Goal: Use online tool/utility: Utilize a website feature to perform a specific function

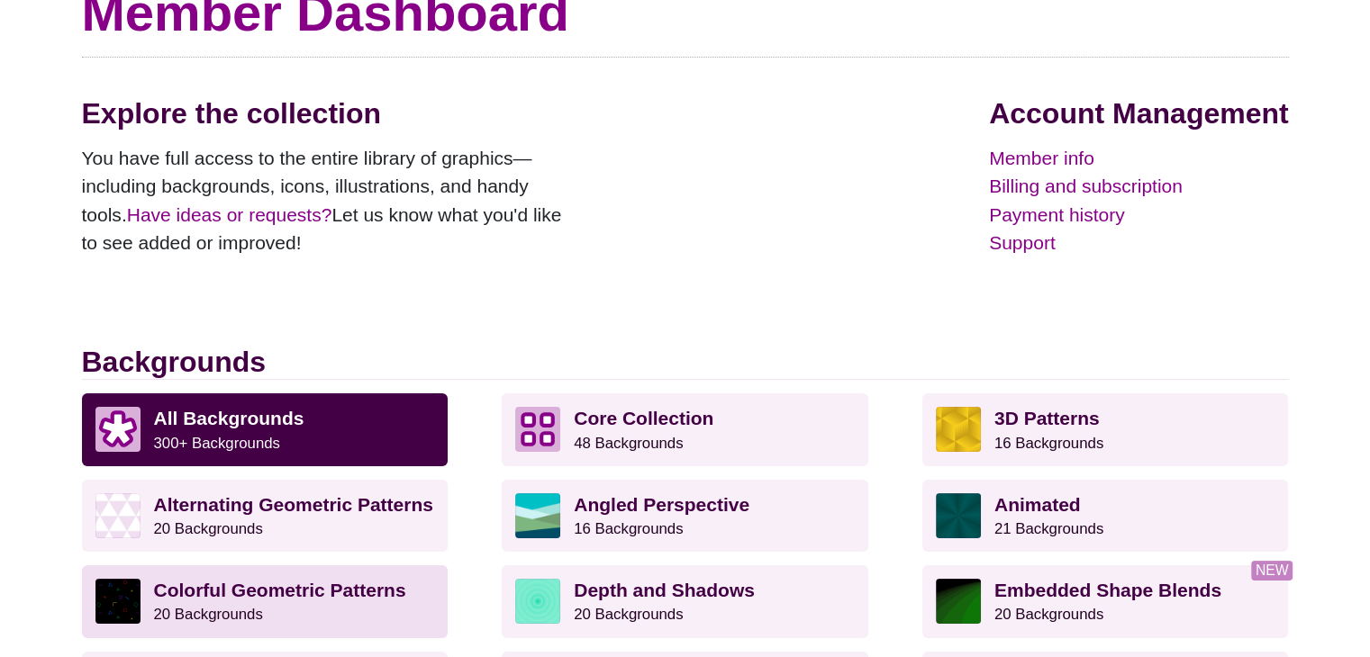
scroll to position [450, 0]
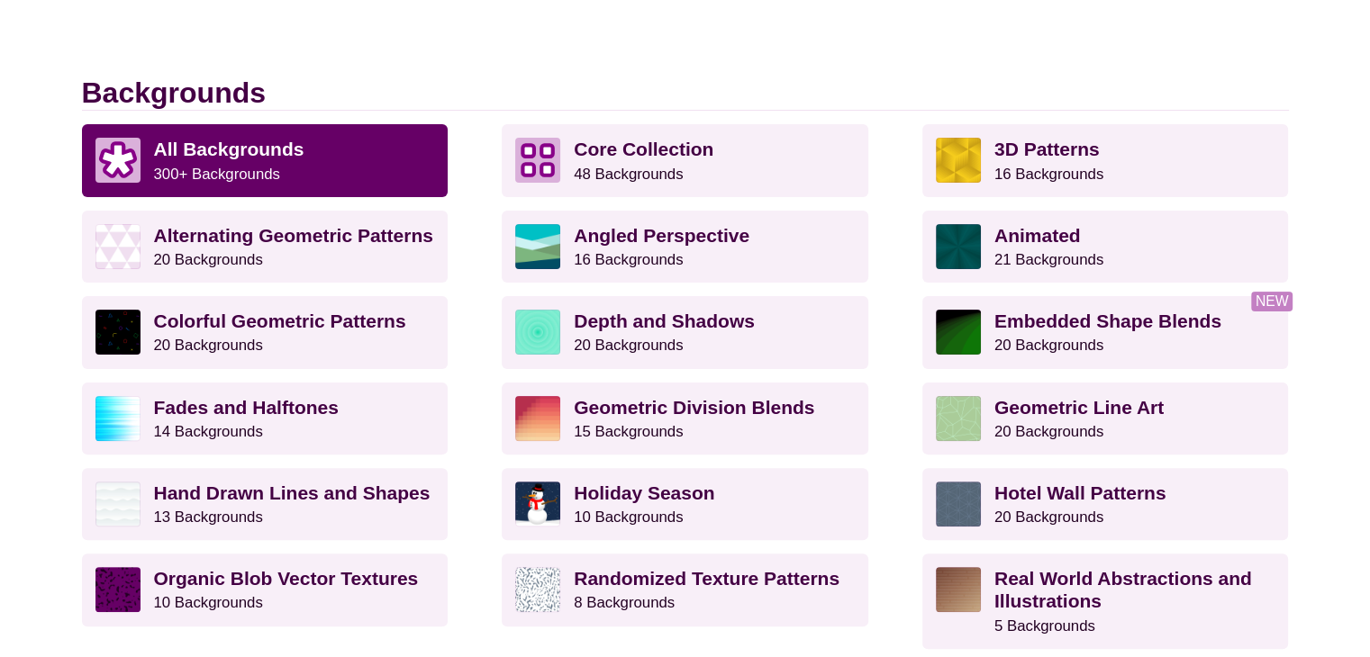
click at [281, 161] on p "All Backgrounds 300+ Backgrounds" at bounding box center [294, 160] width 281 height 45
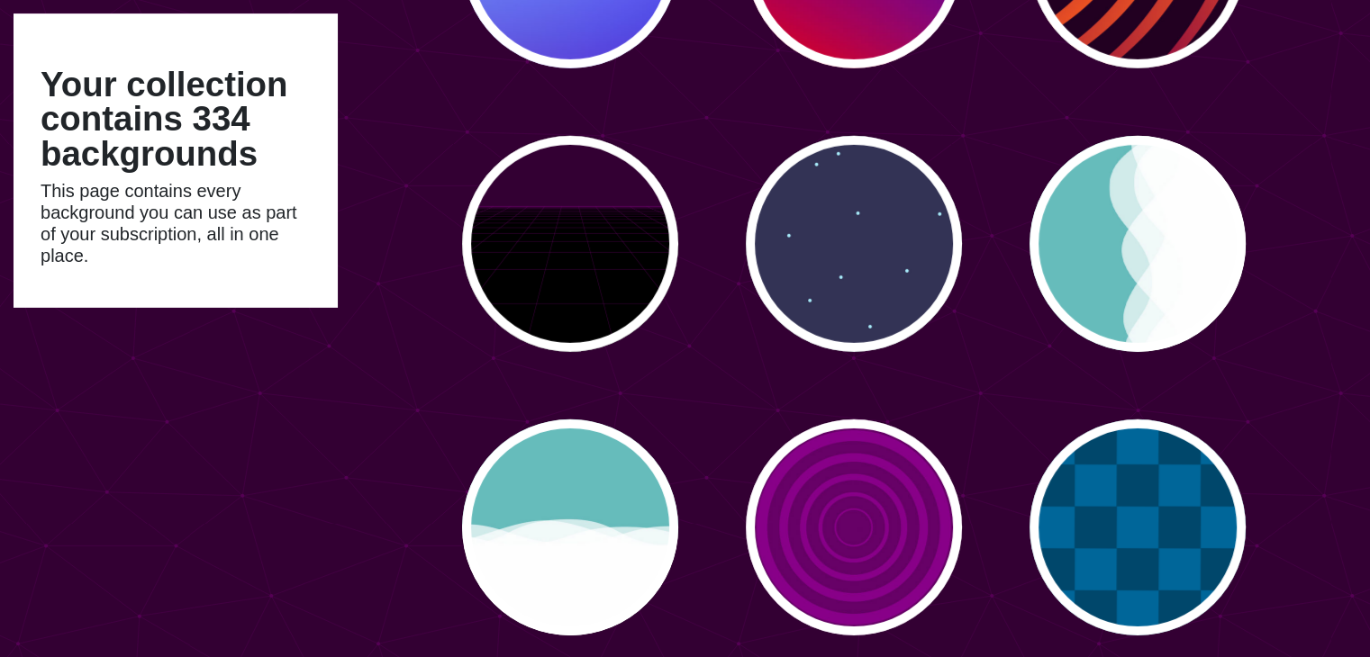
scroll to position [5854, 0]
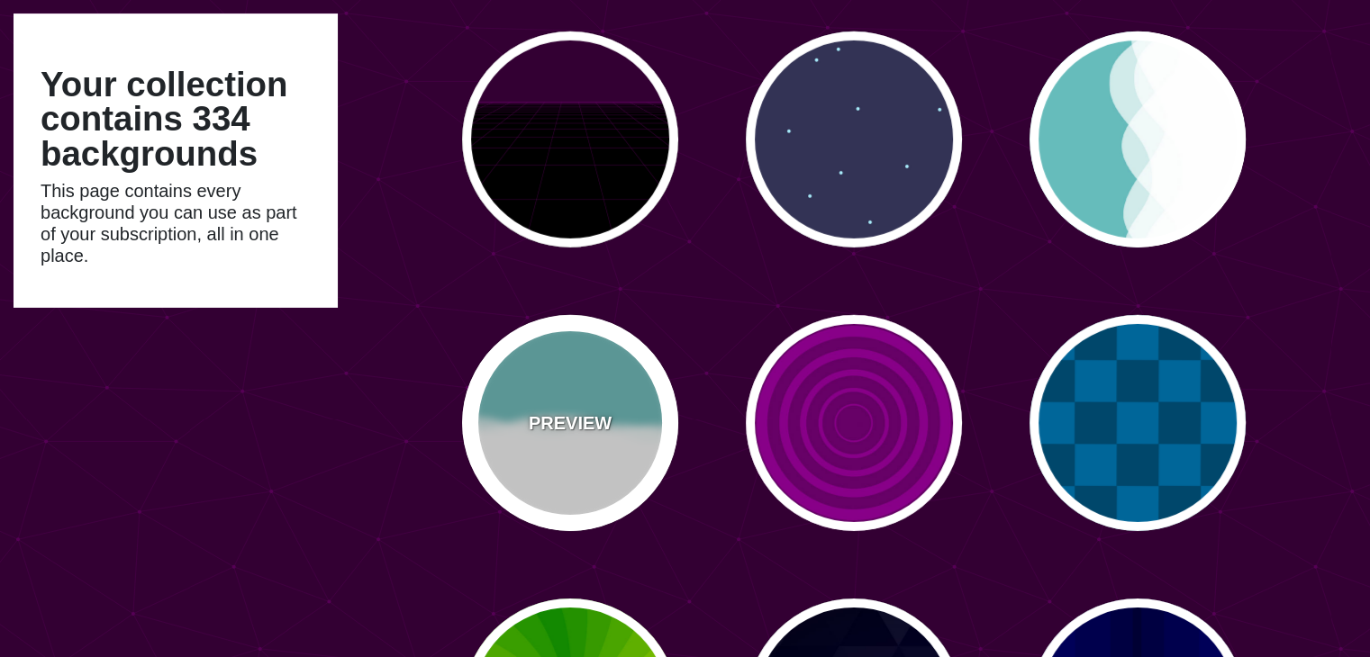
click at [555, 441] on div "PREVIEW" at bounding box center [570, 423] width 216 height 216
click at [605, 394] on div "PREVIEW" at bounding box center [570, 423] width 216 height 216
click at [594, 408] on div "PREVIEW" at bounding box center [570, 423] width 216 height 216
click at [574, 426] on p "PREVIEW" at bounding box center [570, 423] width 83 height 27
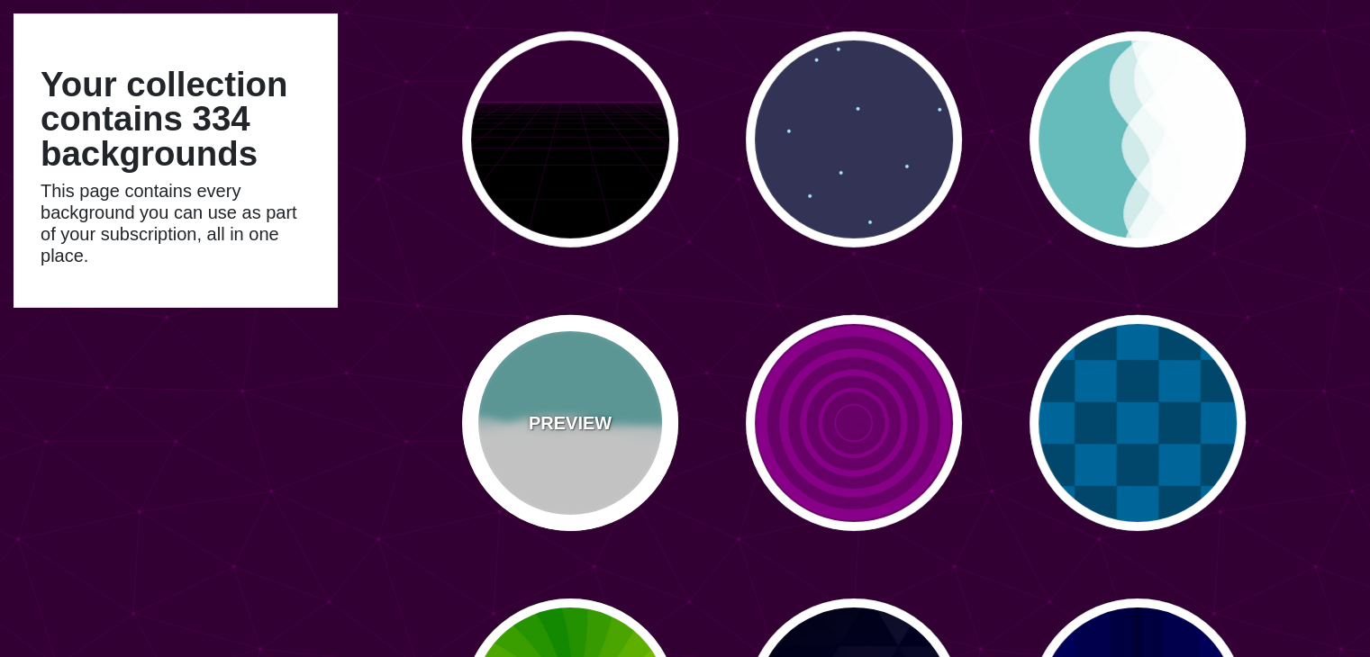
type input "#66BBBB"
type input "0"
type input "0.7"
type input "56"
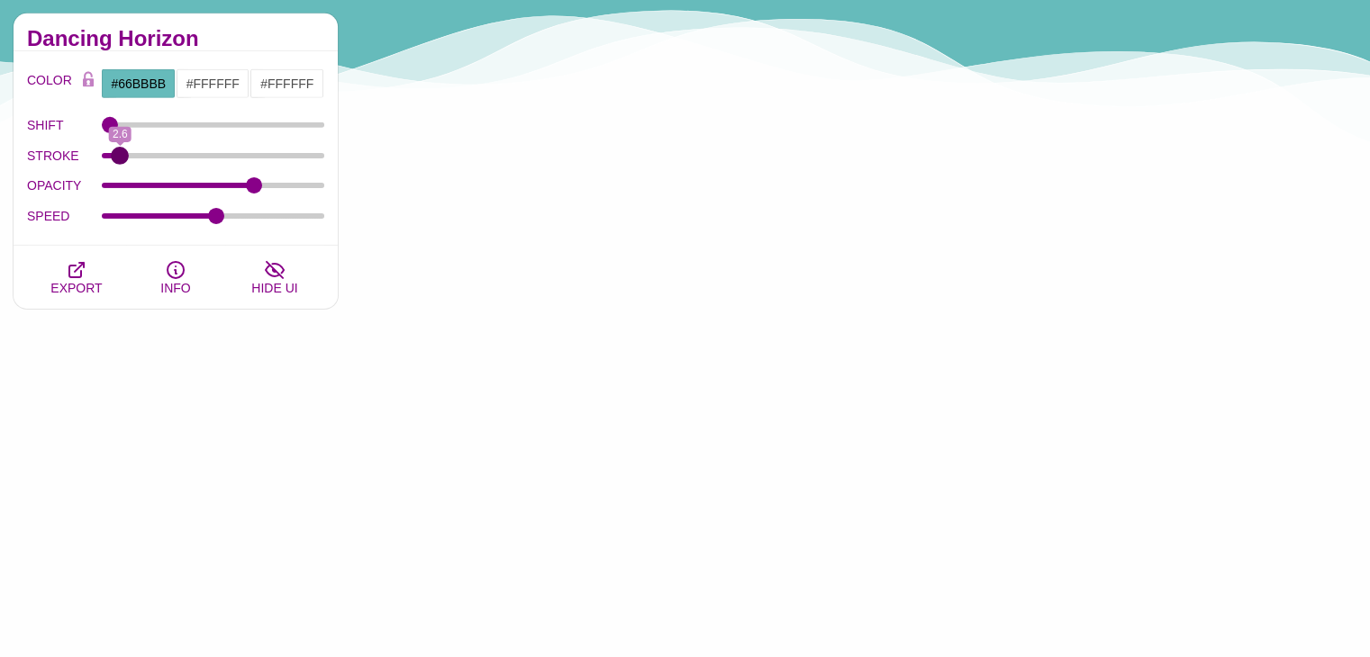
drag, startPoint x: 112, startPoint y: 149, endPoint x: 120, endPoint y: 160, distance: 14.2
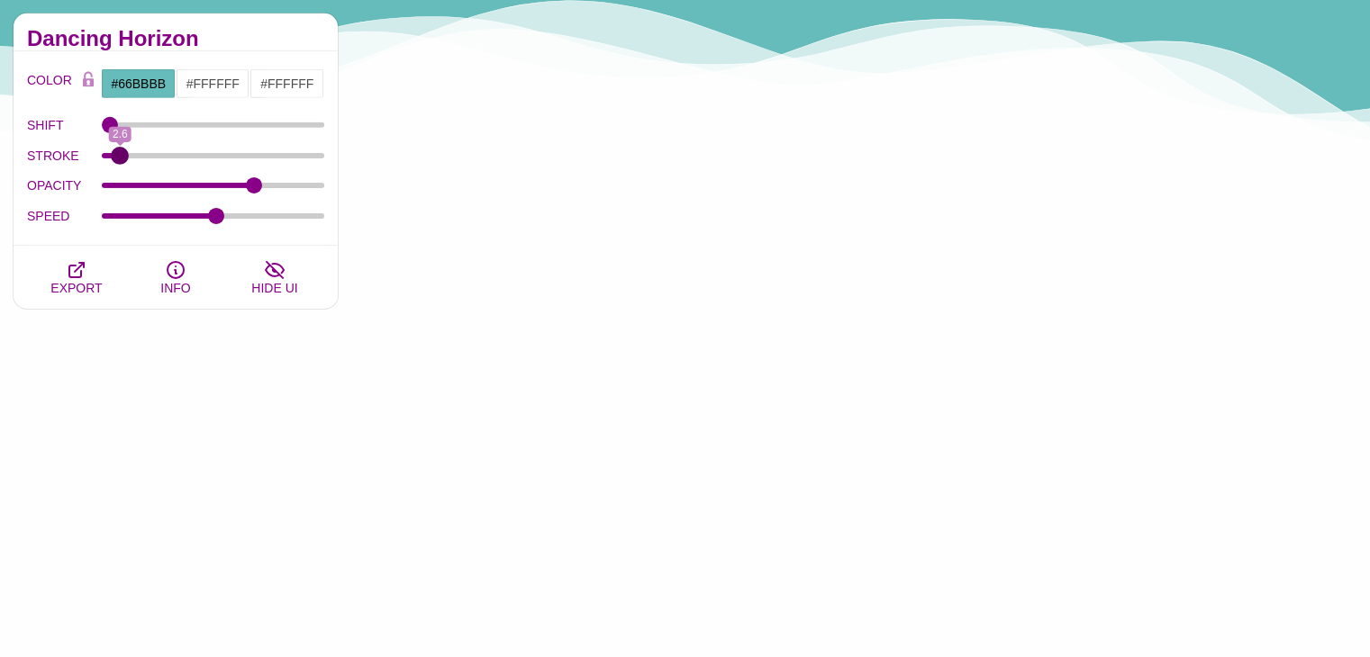
type input "2.6"
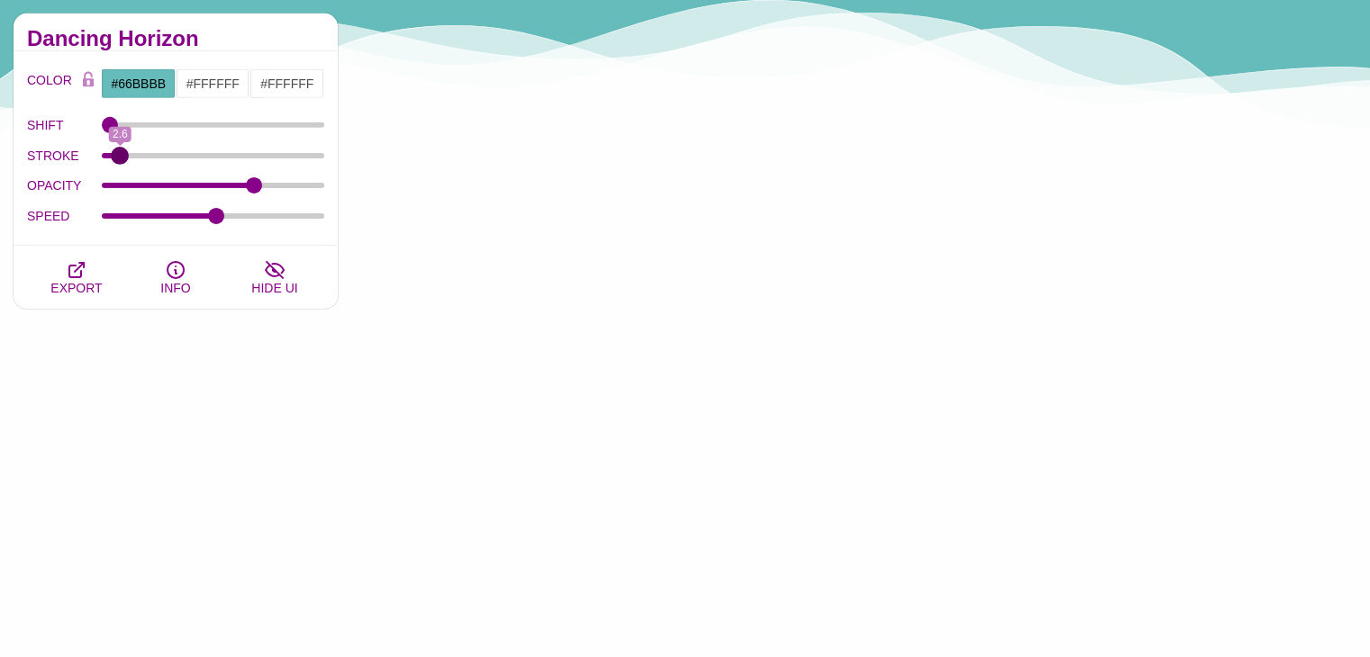
click at [120, 159] on input "STROKE" at bounding box center [213, 155] width 223 height 7
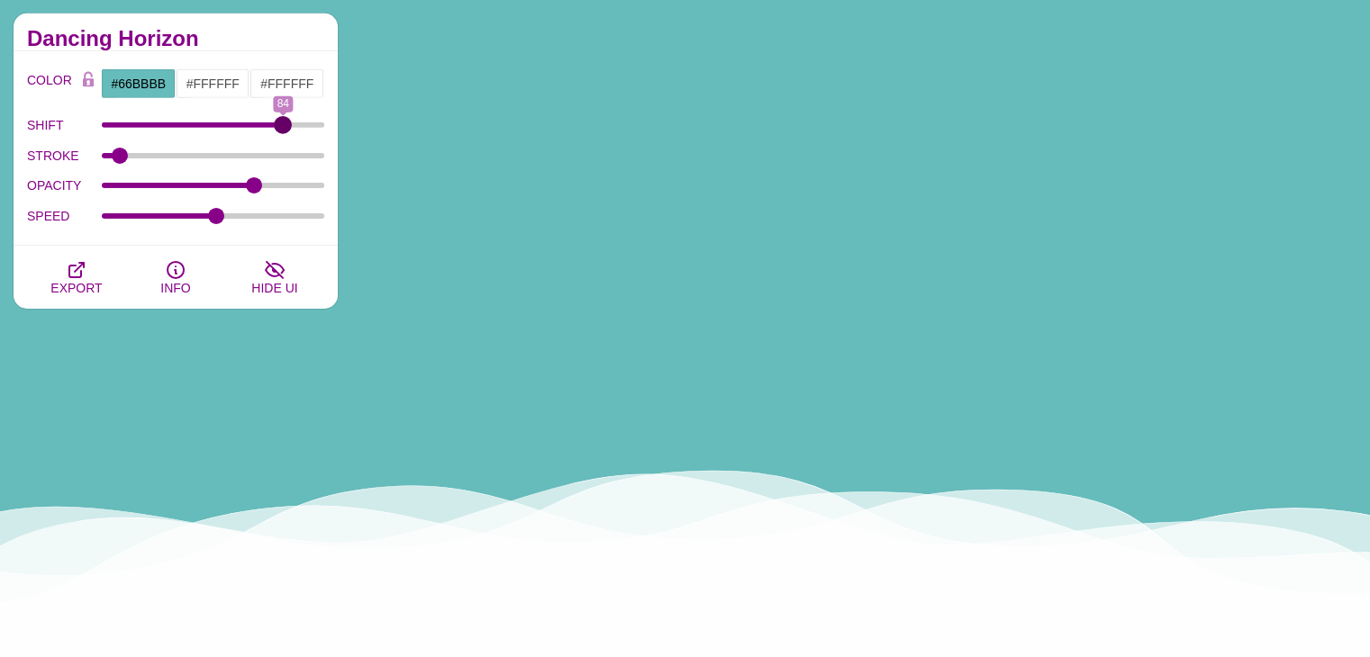
drag, startPoint x: 112, startPoint y: 124, endPoint x: 282, endPoint y: 125, distance: 170.2
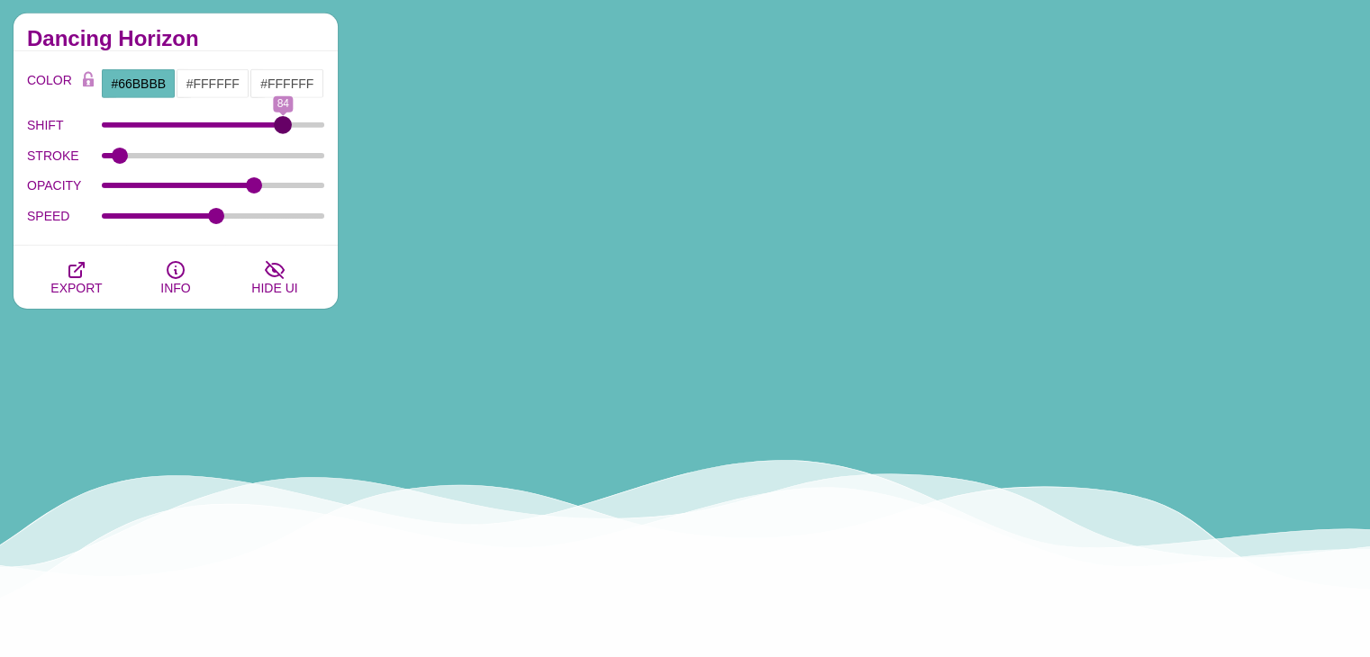
type input "84"
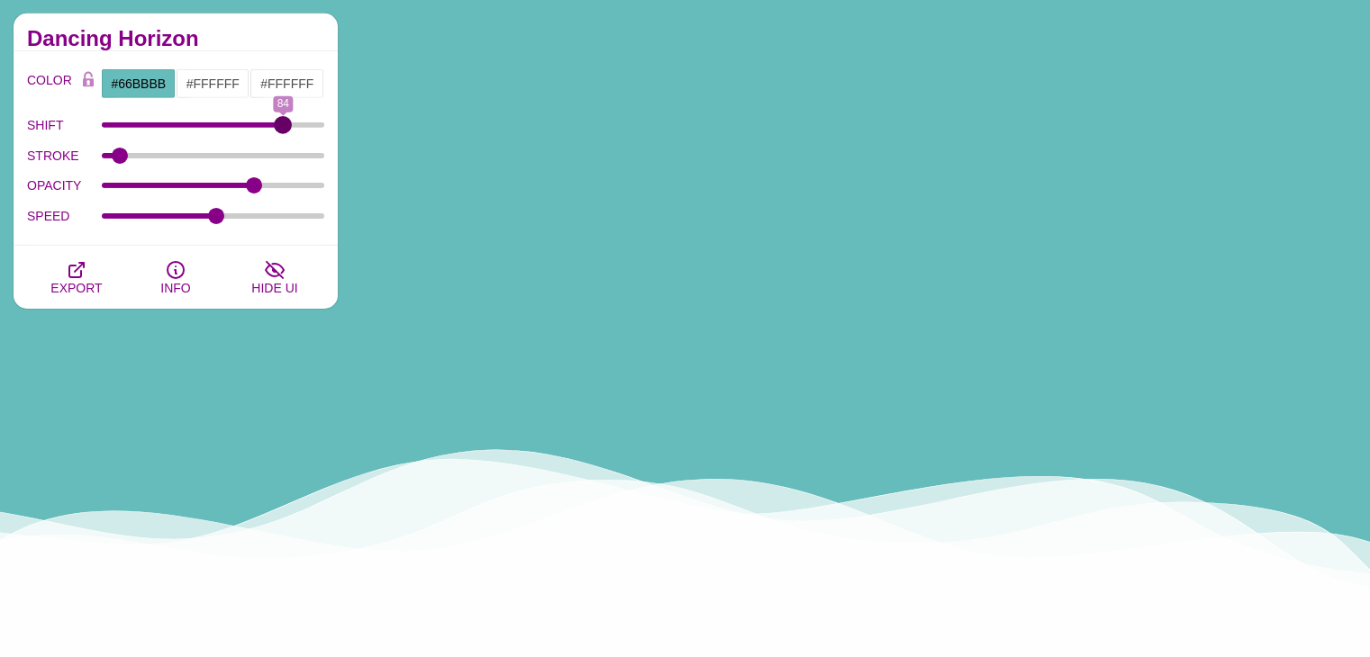
click at [282, 125] on input "SHIFT" at bounding box center [213, 125] width 223 height 7
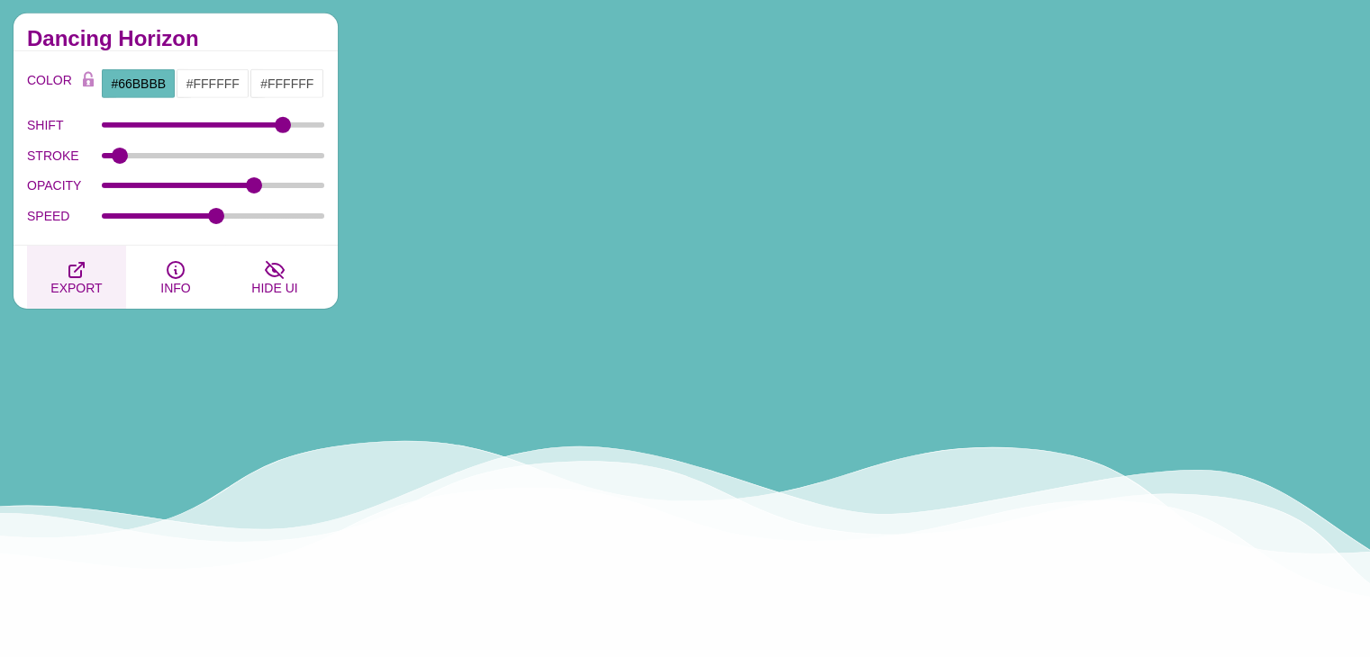
click at [89, 286] on span "EXPORT" at bounding box center [75, 288] width 51 height 14
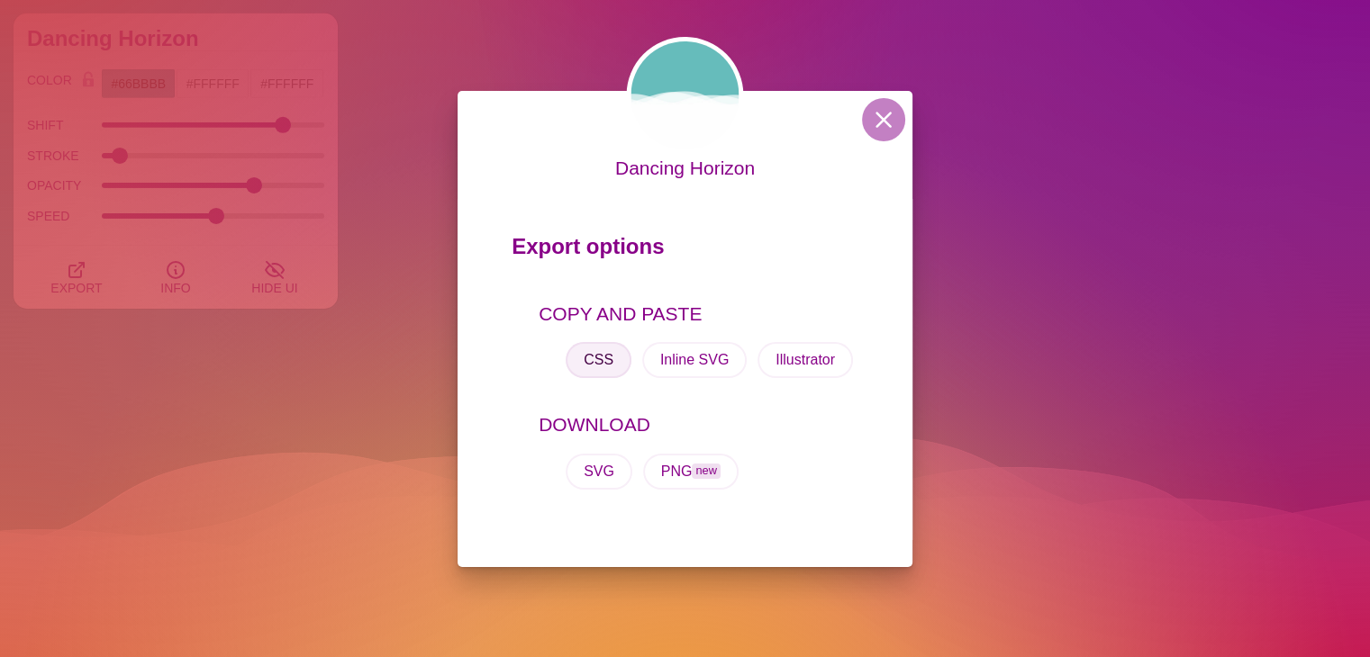
click at [599, 363] on button "CSS" at bounding box center [599, 360] width 66 height 36
click at [872, 127] on button at bounding box center [883, 119] width 43 height 43
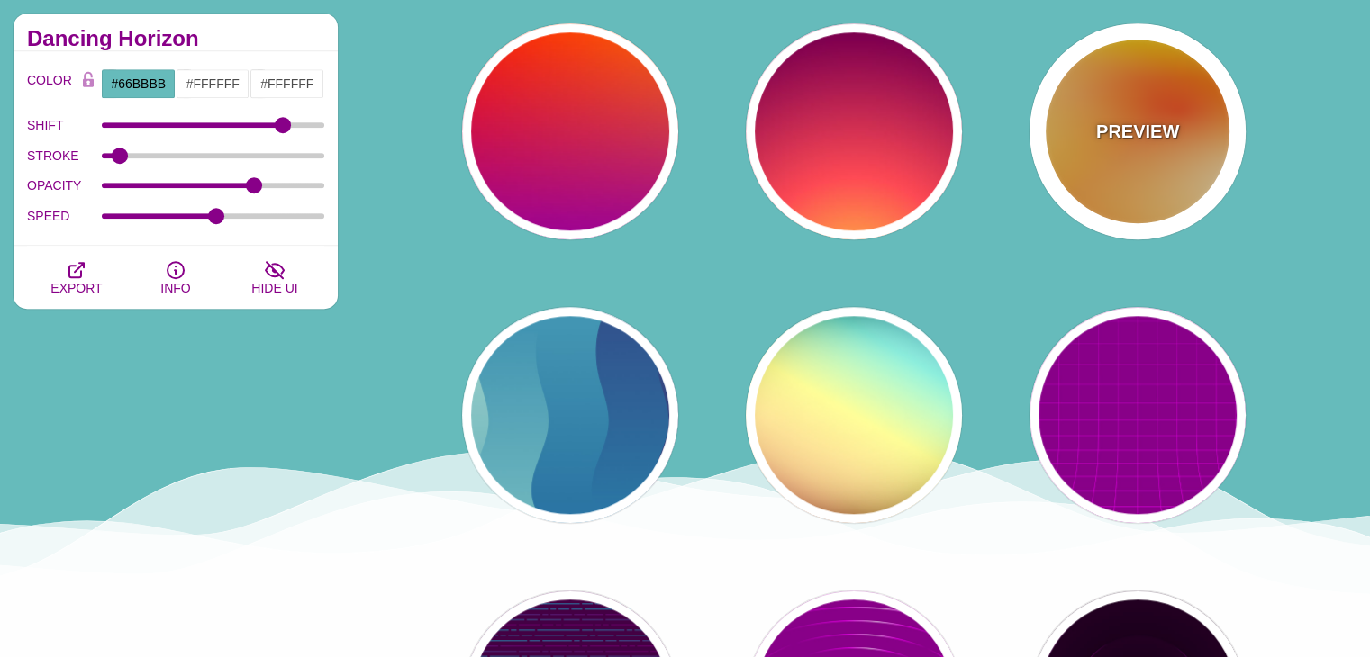
scroll to position [29001, 0]
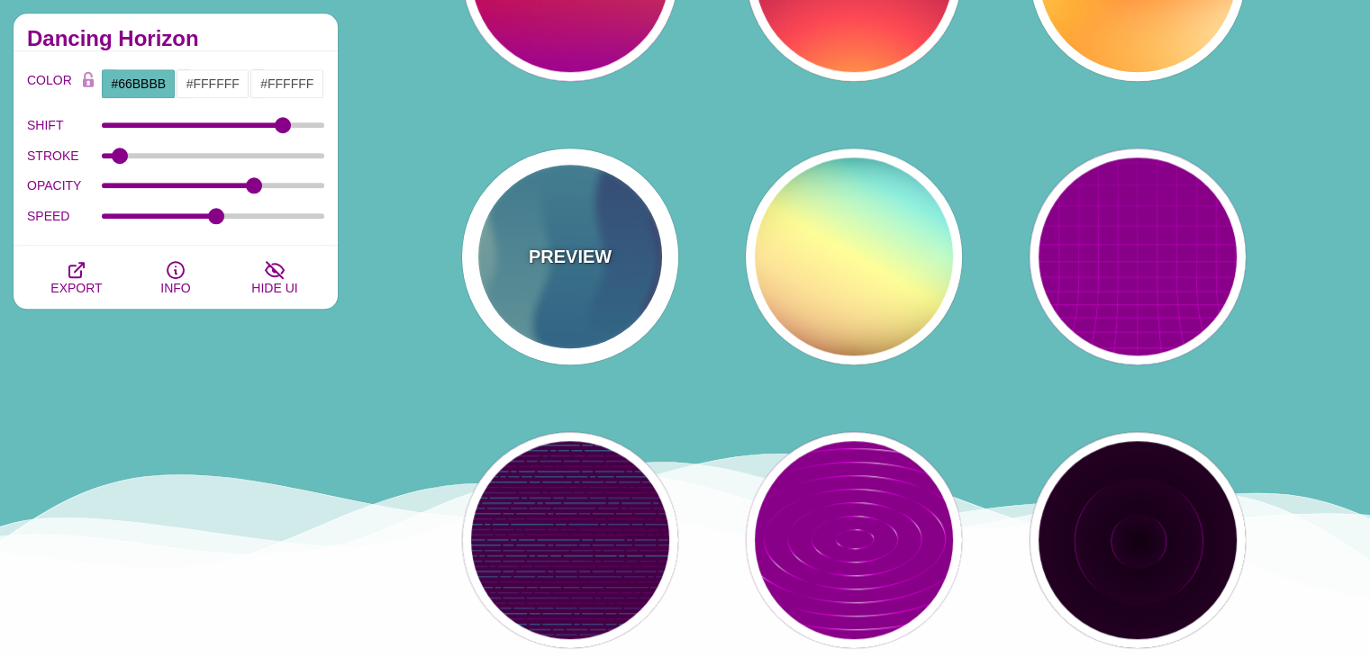
click at [591, 305] on div "PREVIEW" at bounding box center [570, 257] width 216 height 216
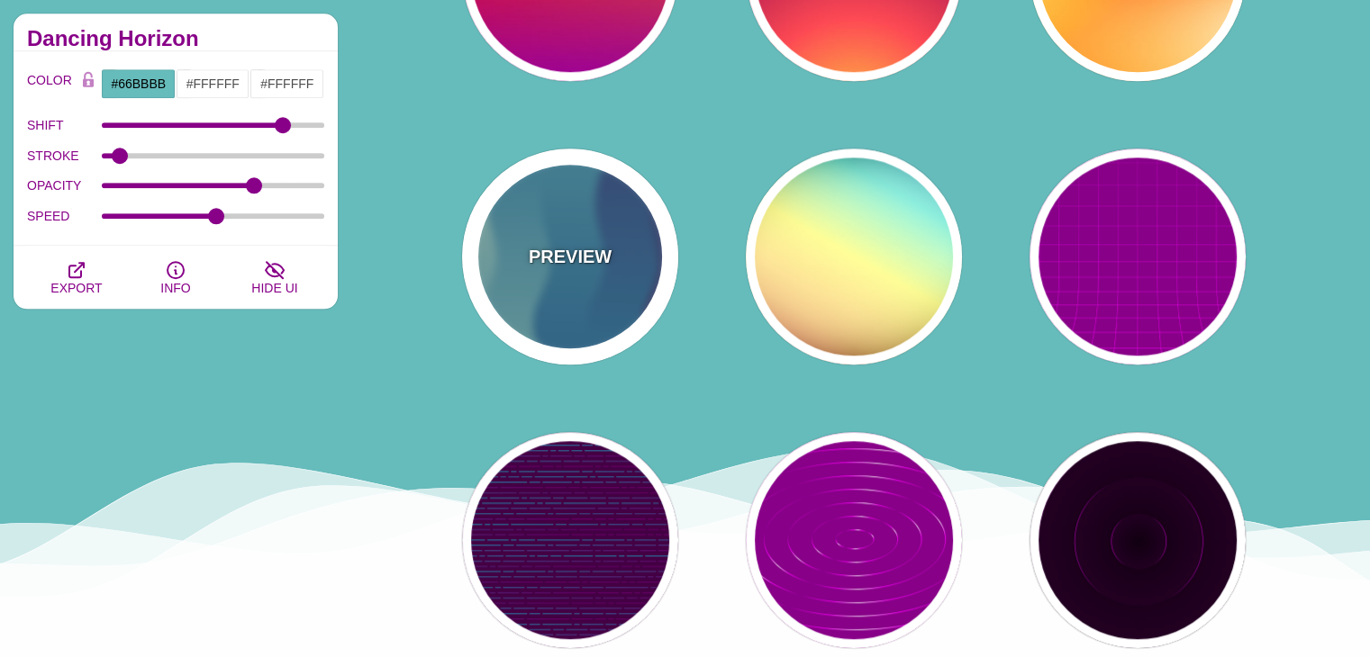
type input "#440044"
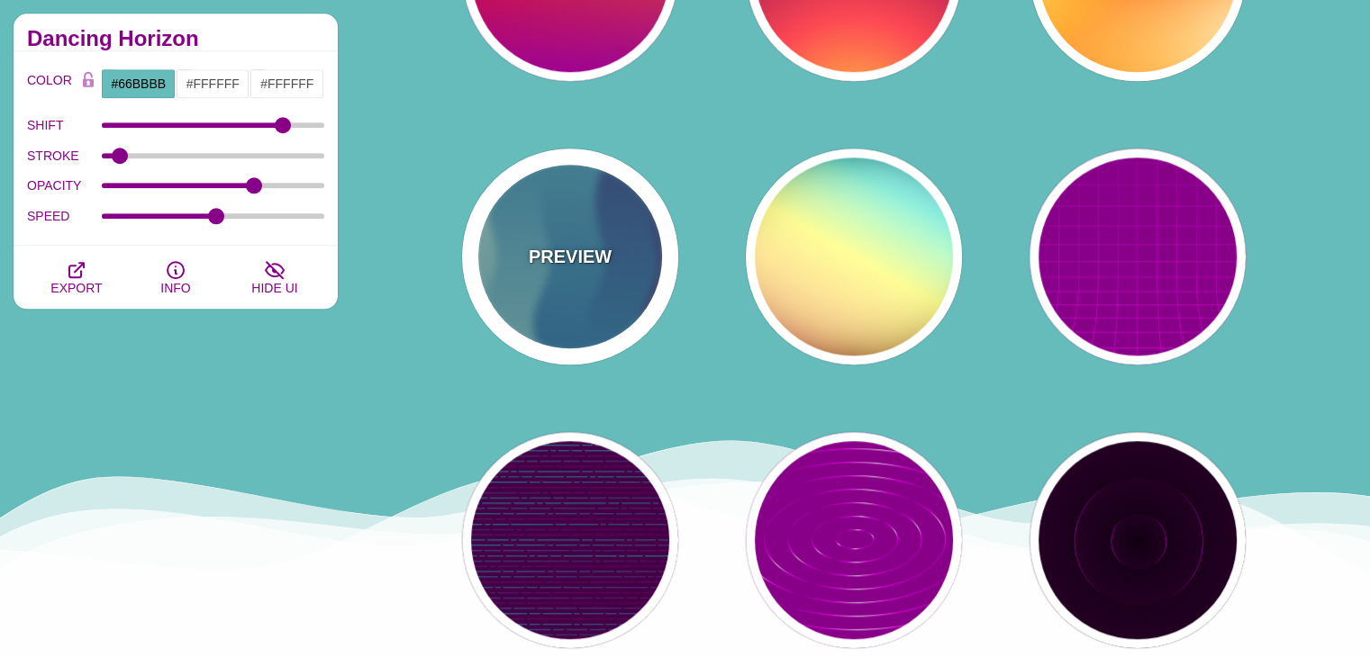
type input "#CCEEDD"
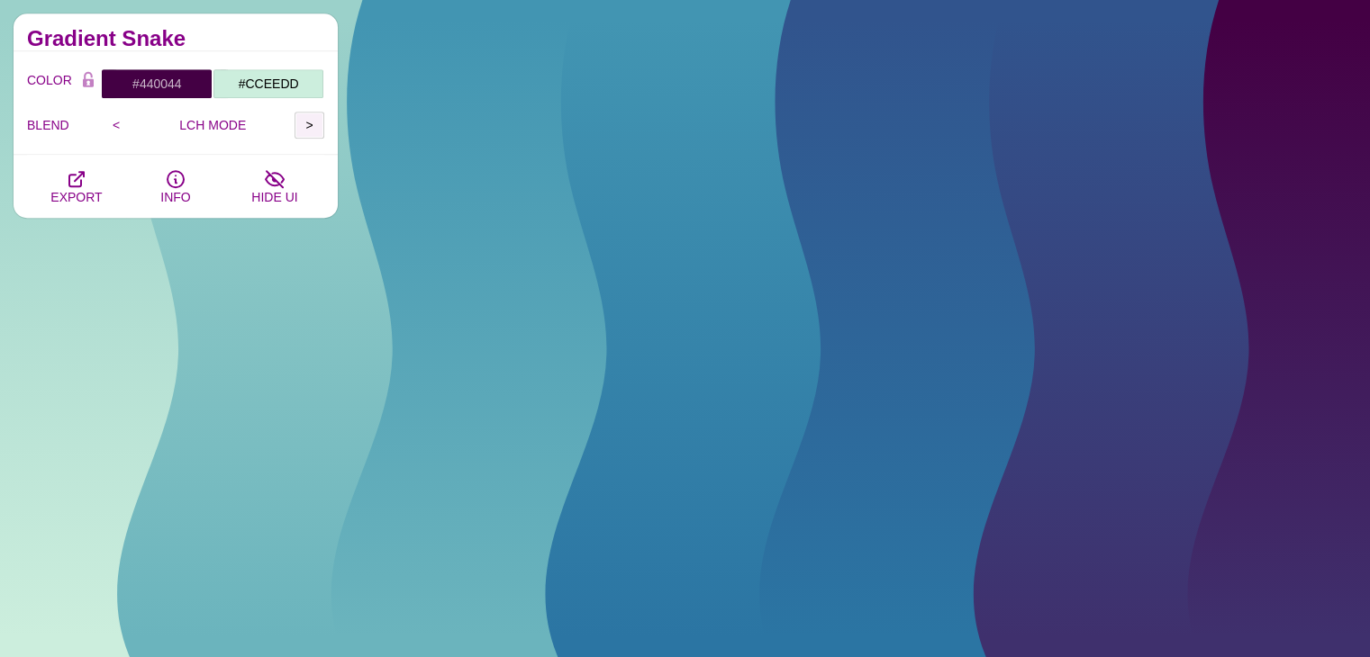
click at [313, 128] on input ">" at bounding box center [310, 125] width 30 height 27
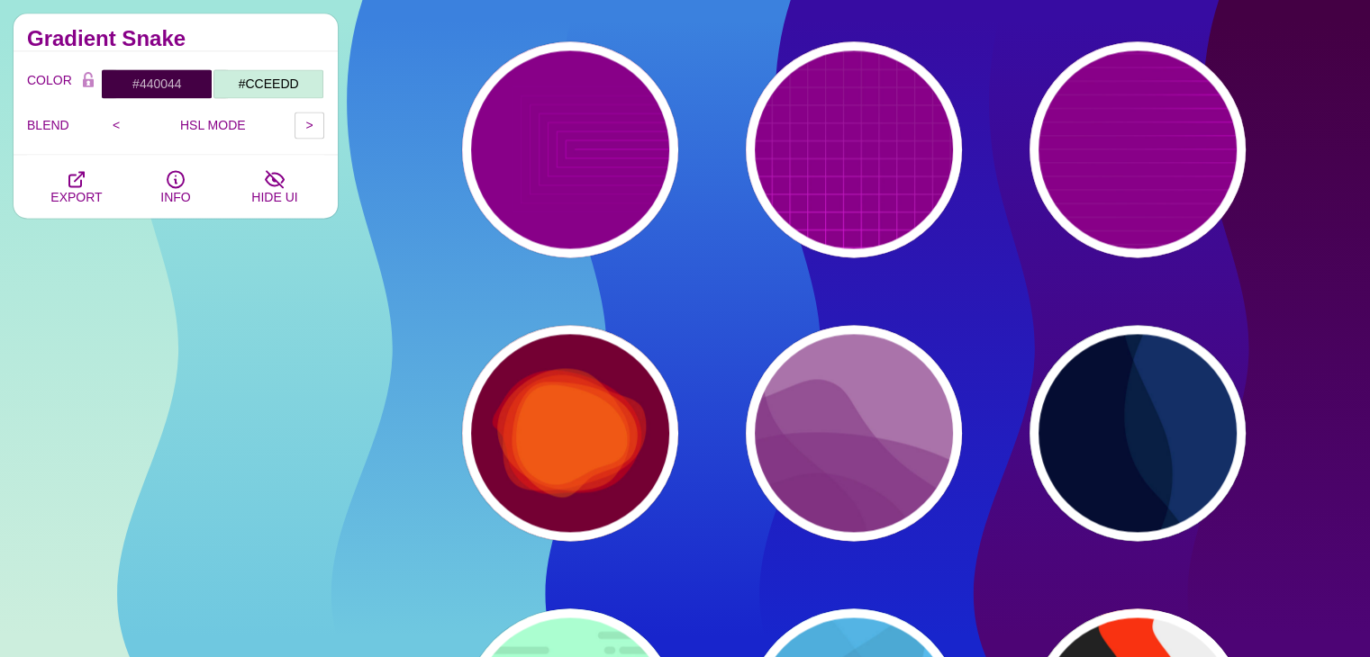
scroll to position [29992, 0]
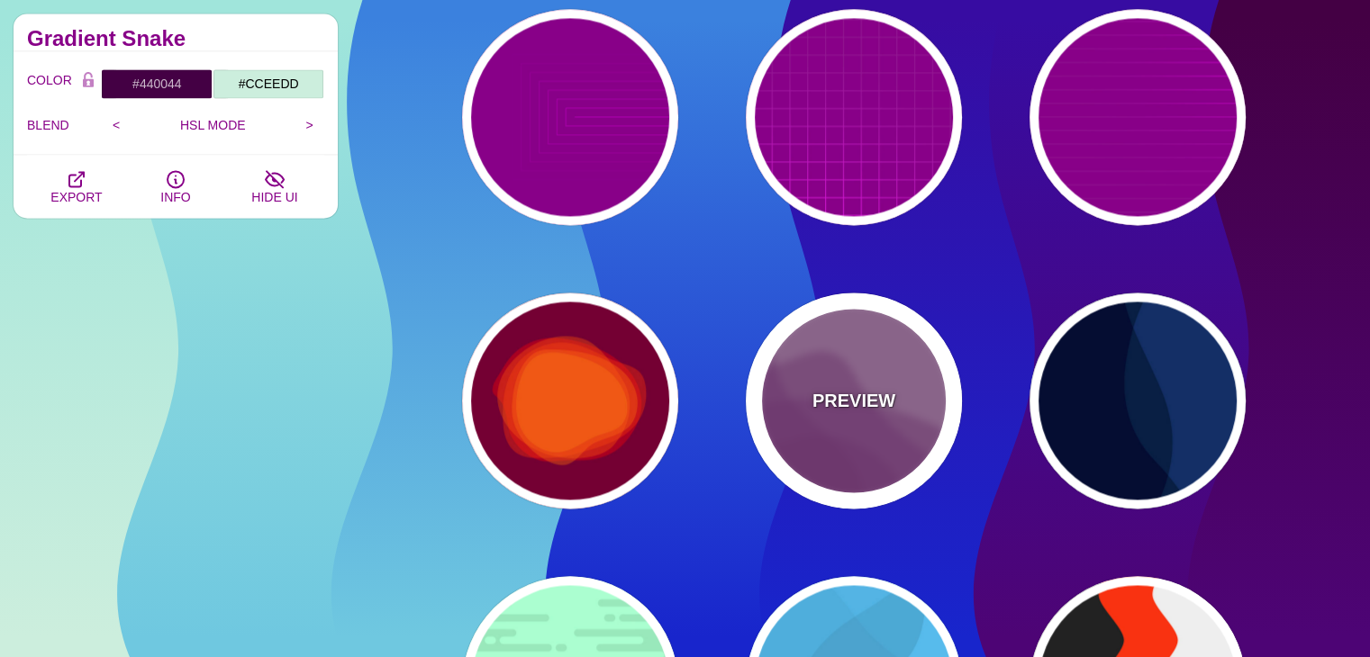
click at [857, 429] on div "PREVIEW" at bounding box center [854, 401] width 216 height 216
type input "#AA77AA"
type input "#7F3681"
type input "0"
type input "0.5"
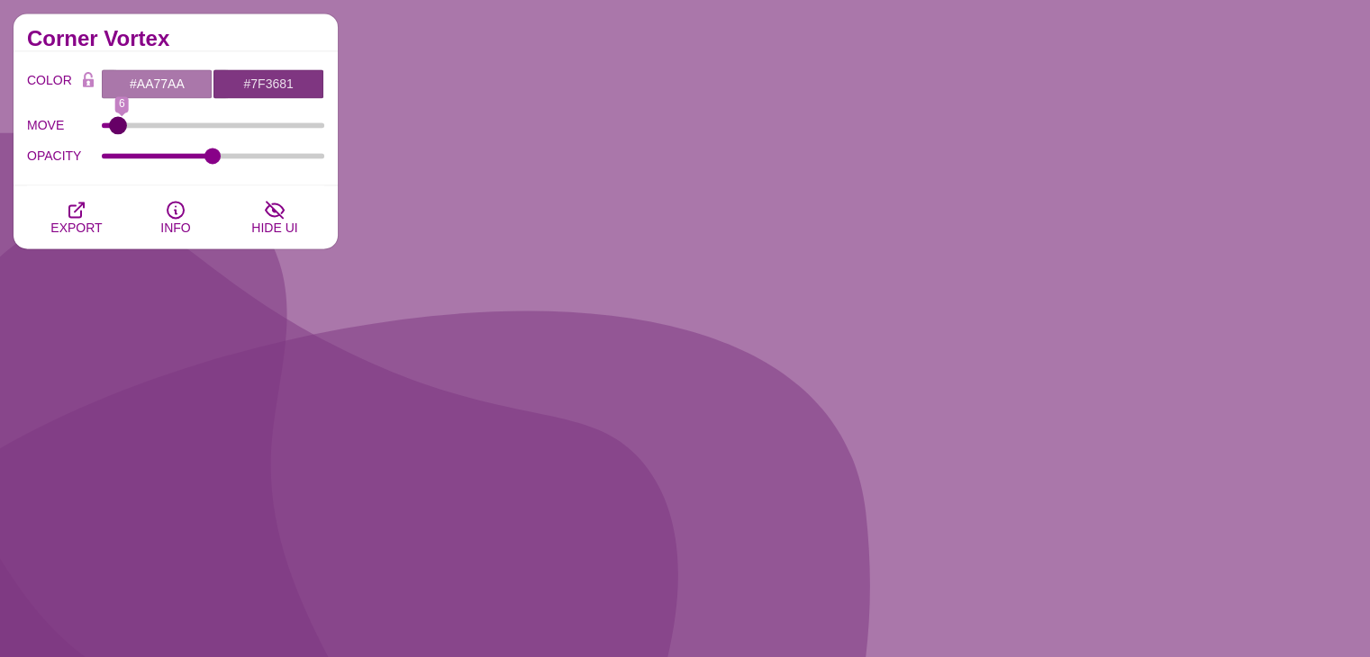
drag, startPoint x: 115, startPoint y: 129, endPoint x: 117, endPoint y: 140, distance: 11.0
type input "4"
click at [117, 129] on input "MOVE" at bounding box center [213, 125] width 223 height 7
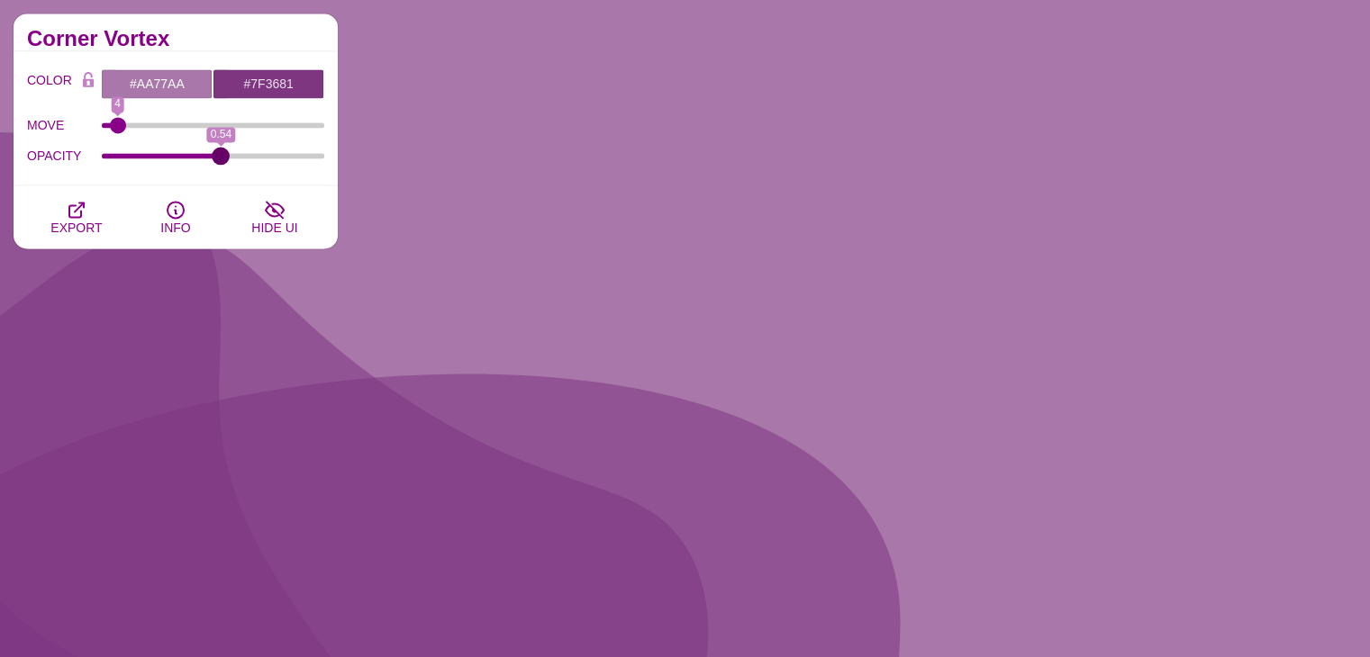
drag, startPoint x: 213, startPoint y: 159, endPoint x: 220, endPoint y: 171, distance: 13.3
type input "0.54"
click at [220, 159] on input "OPACITY" at bounding box center [213, 155] width 223 height 7
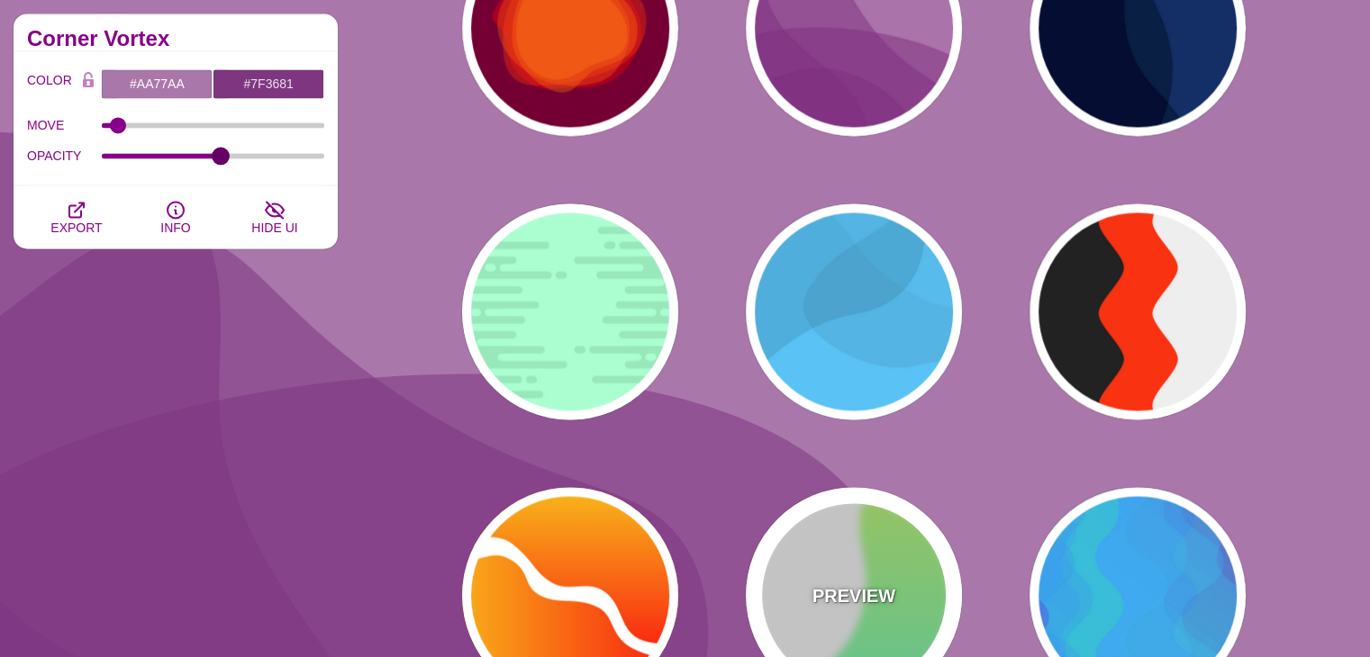
scroll to position [30442, 0]
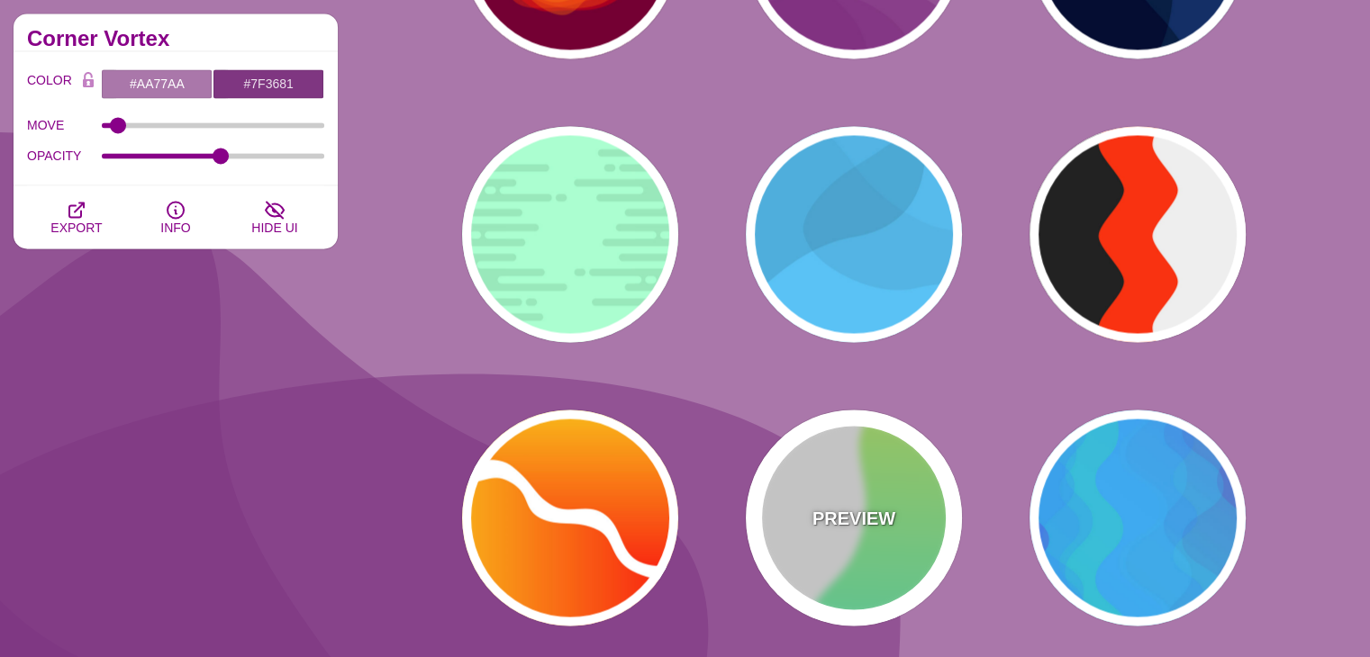
click at [880, 504] on p "PREVIEW" at bounding box center [853, 517] width 83 height 27
type input "#FFFFFF"
type input "#00FFFF"
type input "#CCFF66"
type input "#EEEEEE"
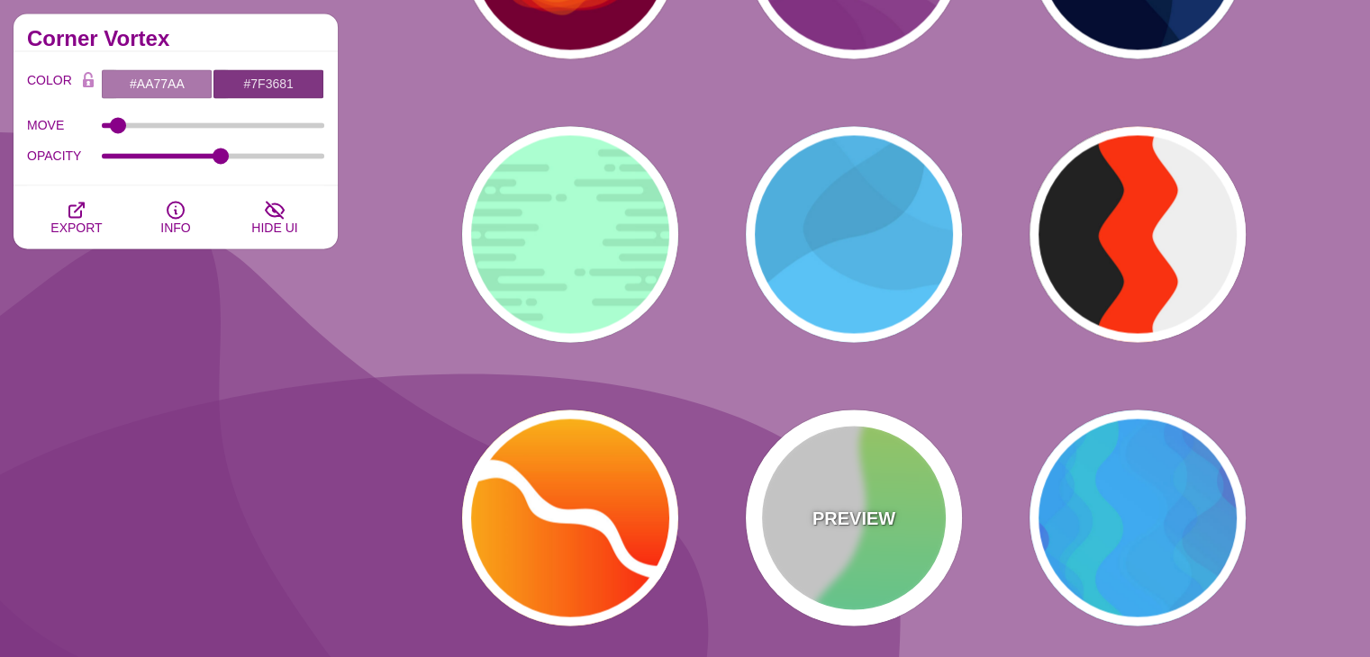
type input "0"
type input "1"
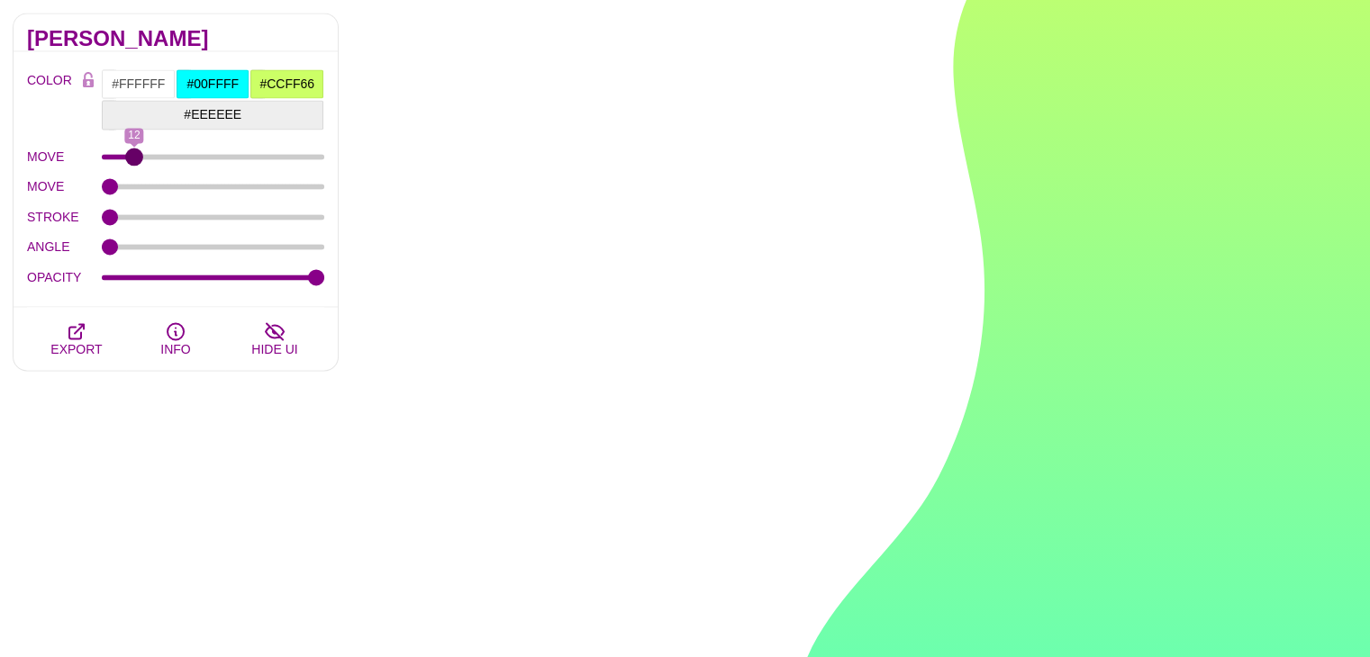
drag, startPoint x: 108, startPoint y: 161, endPoint x: 131, endPoint y: 170, distance: 24.3
type input "11"
click at [131, 160] on input "MOVE" at bounding box center [213, 156] width 223 height 7
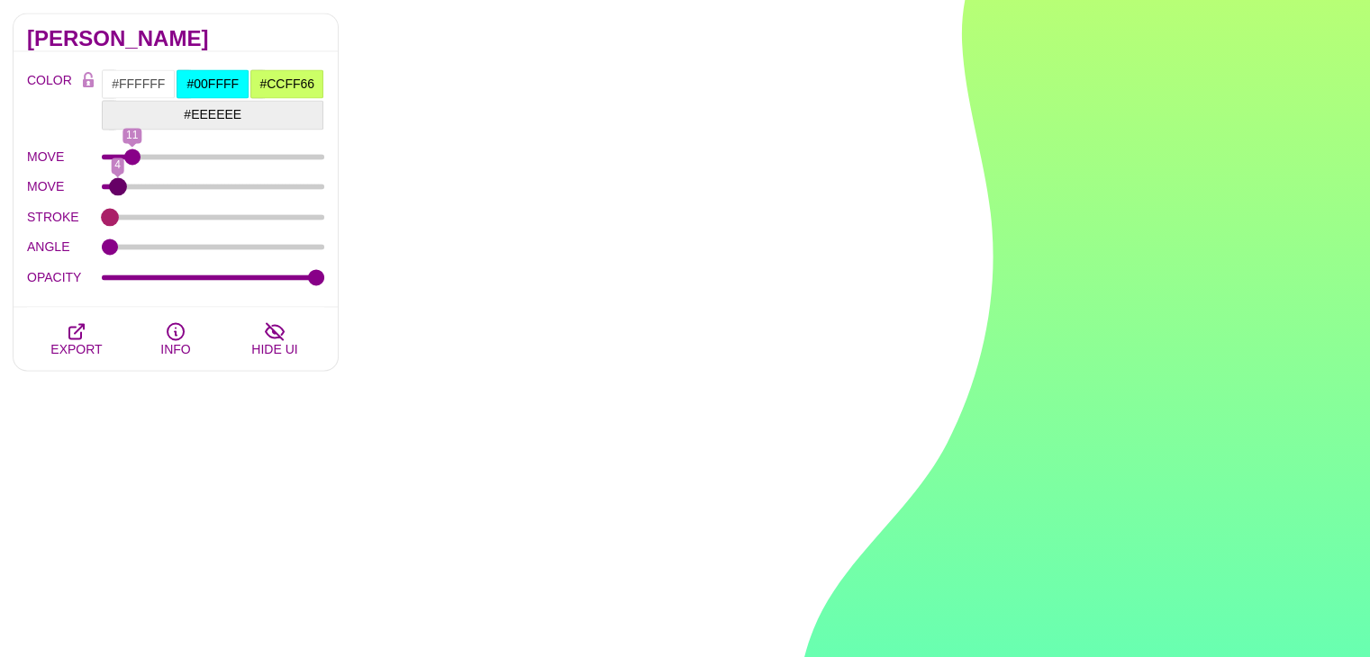
drag, startPoint x: 112, startPoint y: 192, endPoint x: 112, endPoint y: 213, distance: 21.6
type input "2"
click at [114, 190] on input "MOVE" at bounding box center [213, 186] width 223 height 7
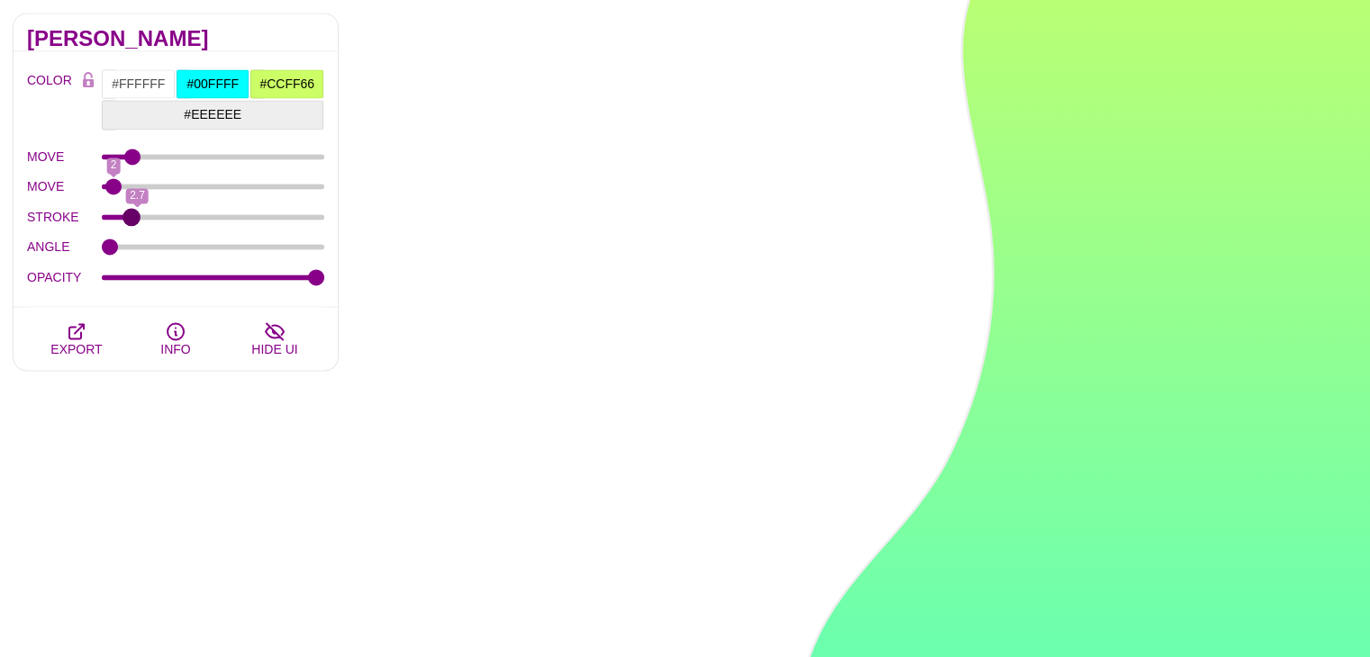
drag, startPoint x: 112, startPoint y: 213, endPoint x: 131, endPoint y: 222, distance: 20.6
type input "2.1"
click at [131, 221] on input "STROKE" at bounding box center [213, 216] width 223 height 7
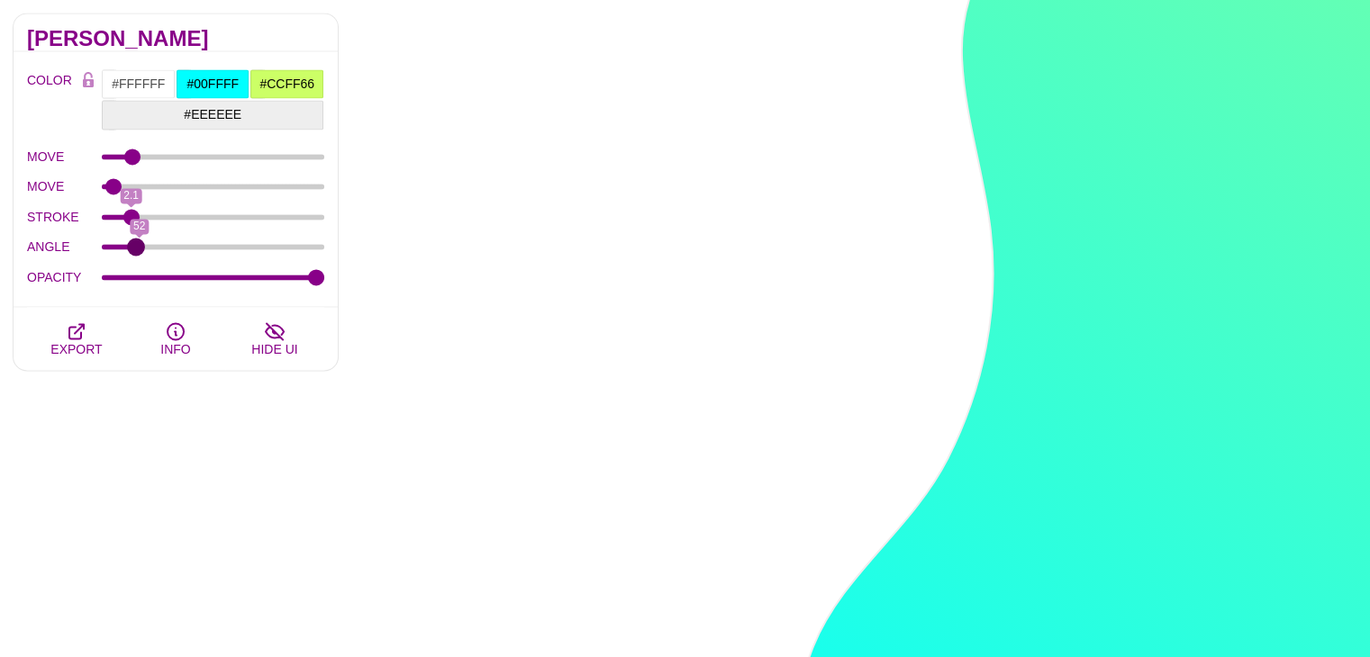
drag, startPoint x: 114, startPoint y: 240, endPoint x: 136, endPoint y: 244, distance: 21.9
type input "47"
click at [136, 244] on input "ANGLE" at bounding box center [213, 246] width 223 height 7
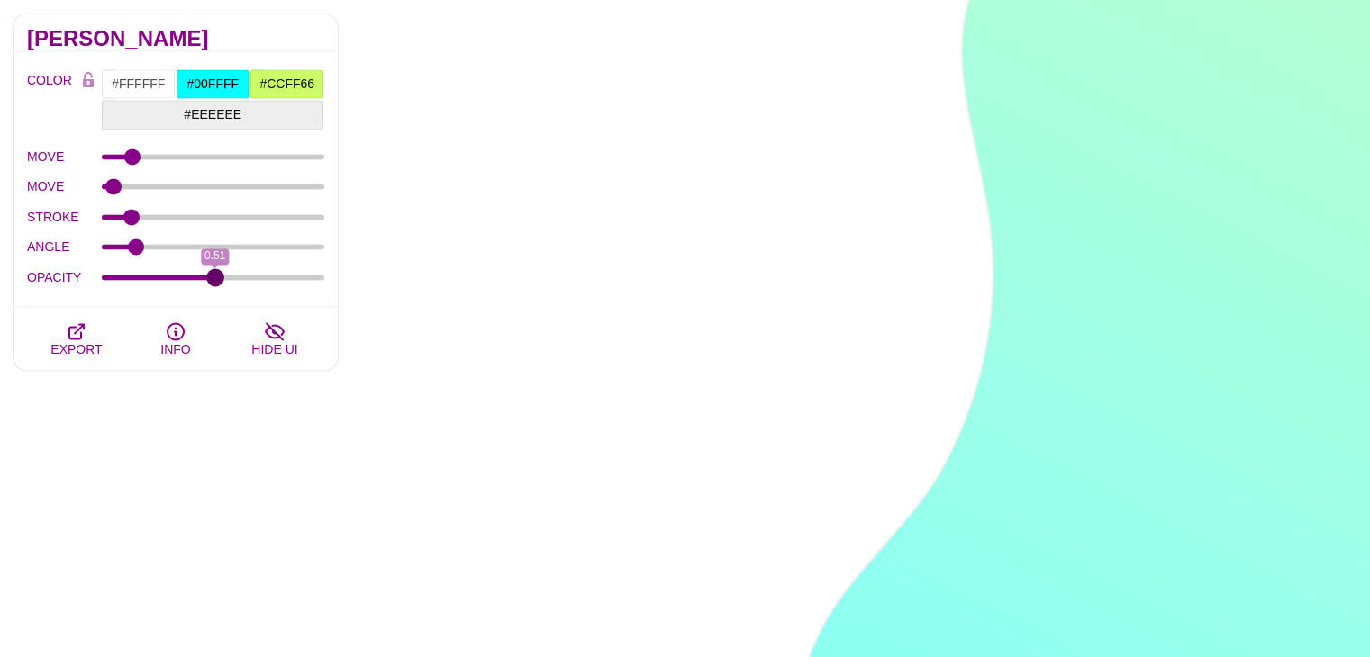
drag, startPoint x: 300, startPoint y: 276, endPoint x: 494, endPoint y: 248, distance: 195.6
type input "0.52"
click at [216, 278] on input "OPACITY" at bounding box center [213, 277] width 223 height 7
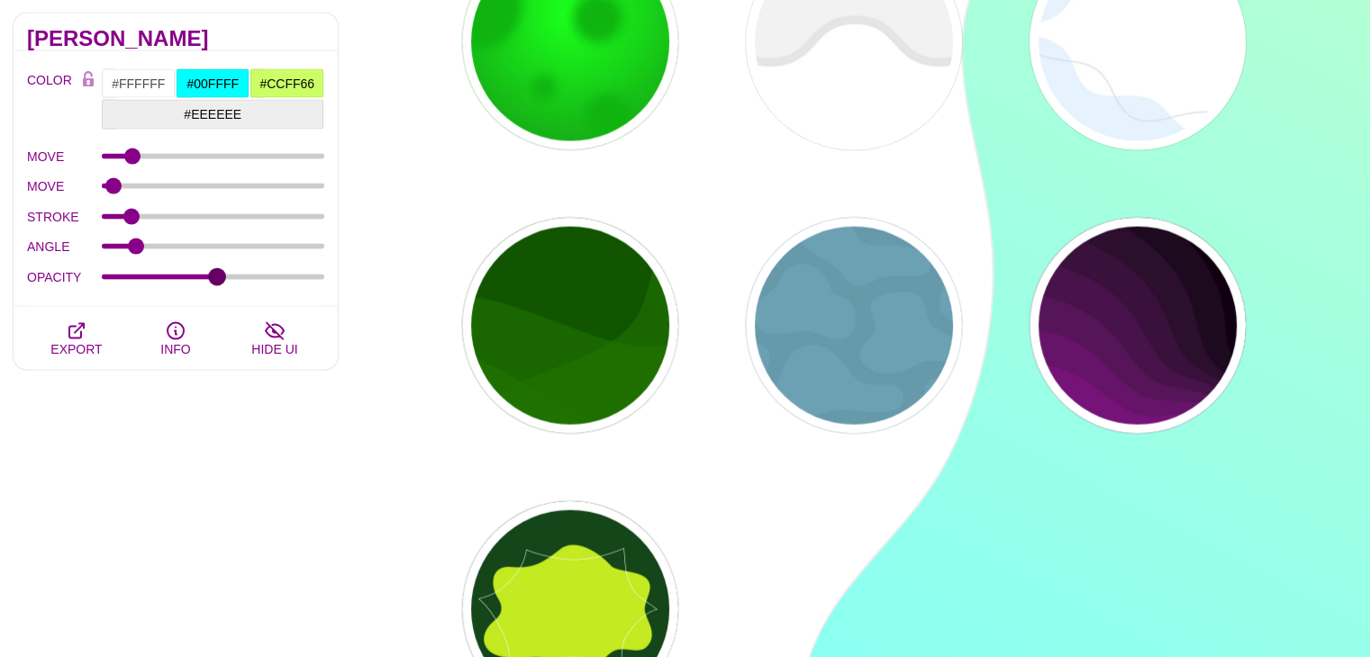
scroll to position [31252, 0]
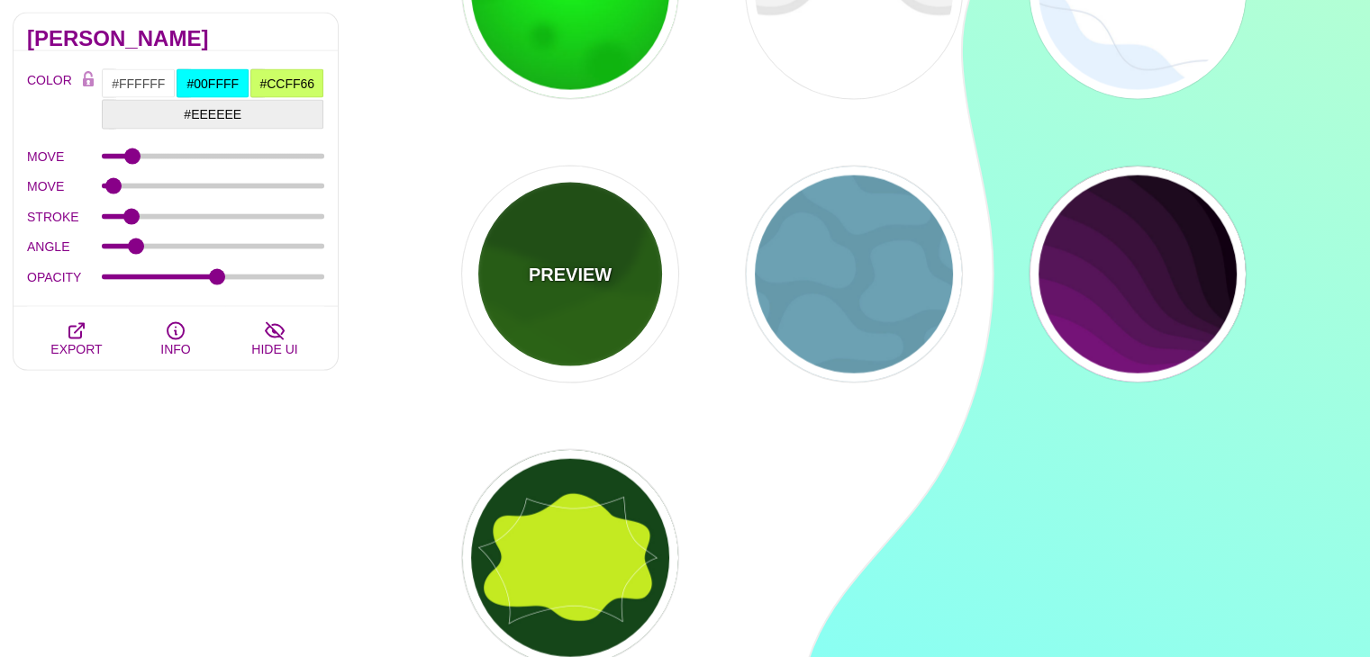
click at [598, 290] on div "PREVIEW" at bounding box center [570, 275] width 216 height 216
type input "#115500"
type input "#227700"
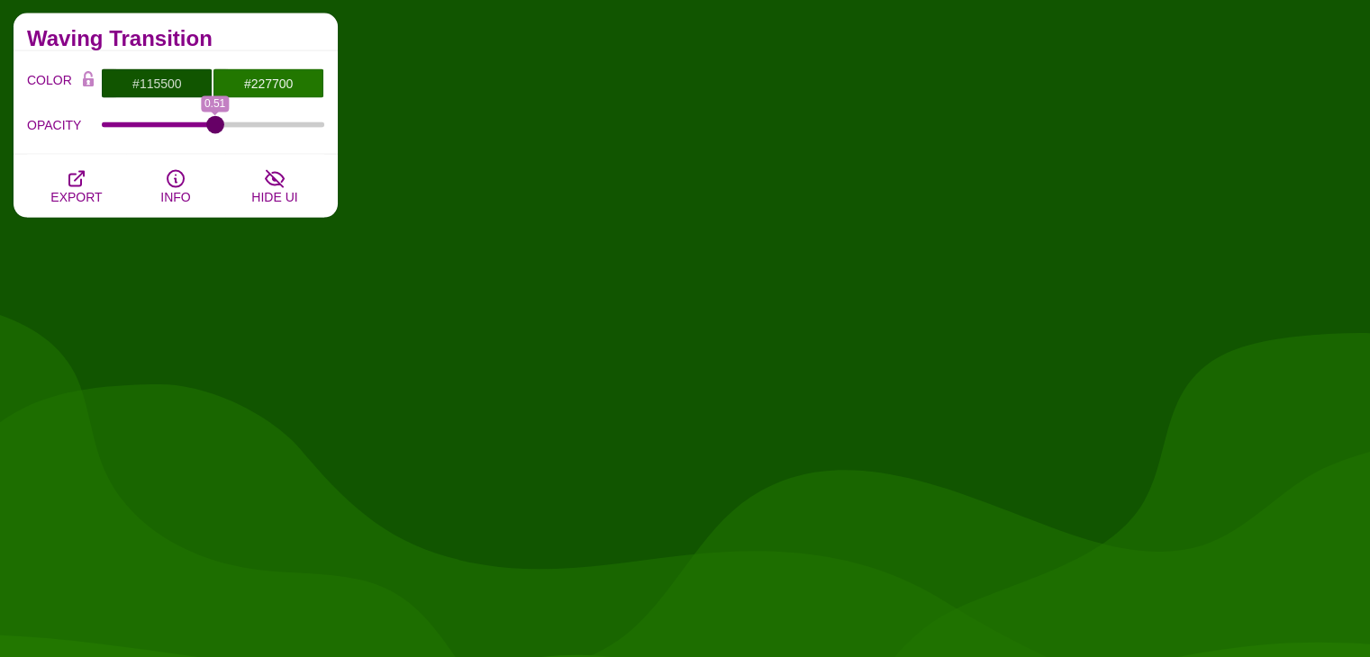
drag, startPoint x: 207, startPoint y: 130, endPoint x: 213, endPoint y: 151, distance: 22.3
type input "0.51"
click at [214, 129] on input "OPACITY" at bounding box center [213, 125] width 223 height 7
